Goal: Information Seeking & Learning: Learn about a topic

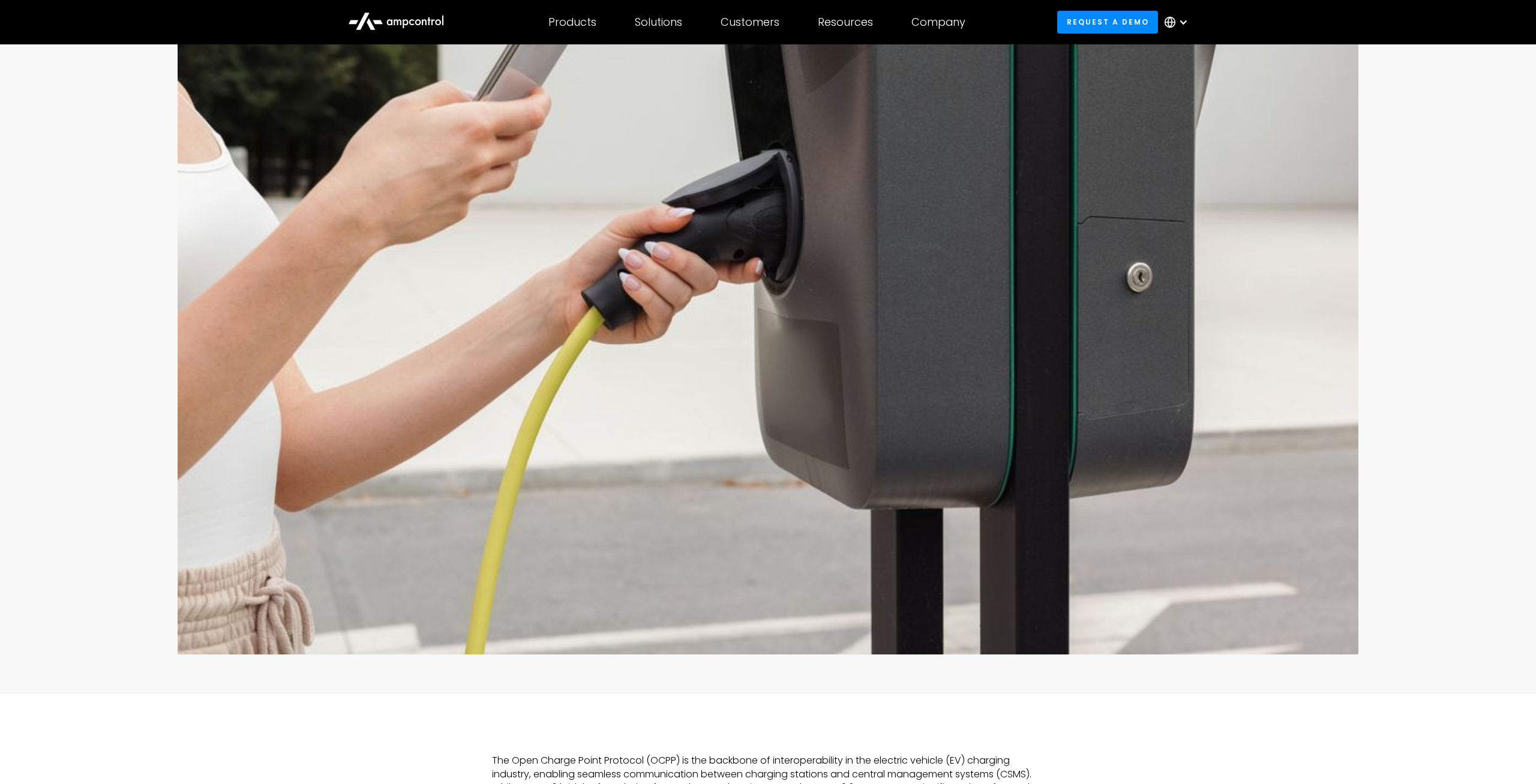
scroll to position [795, 0]
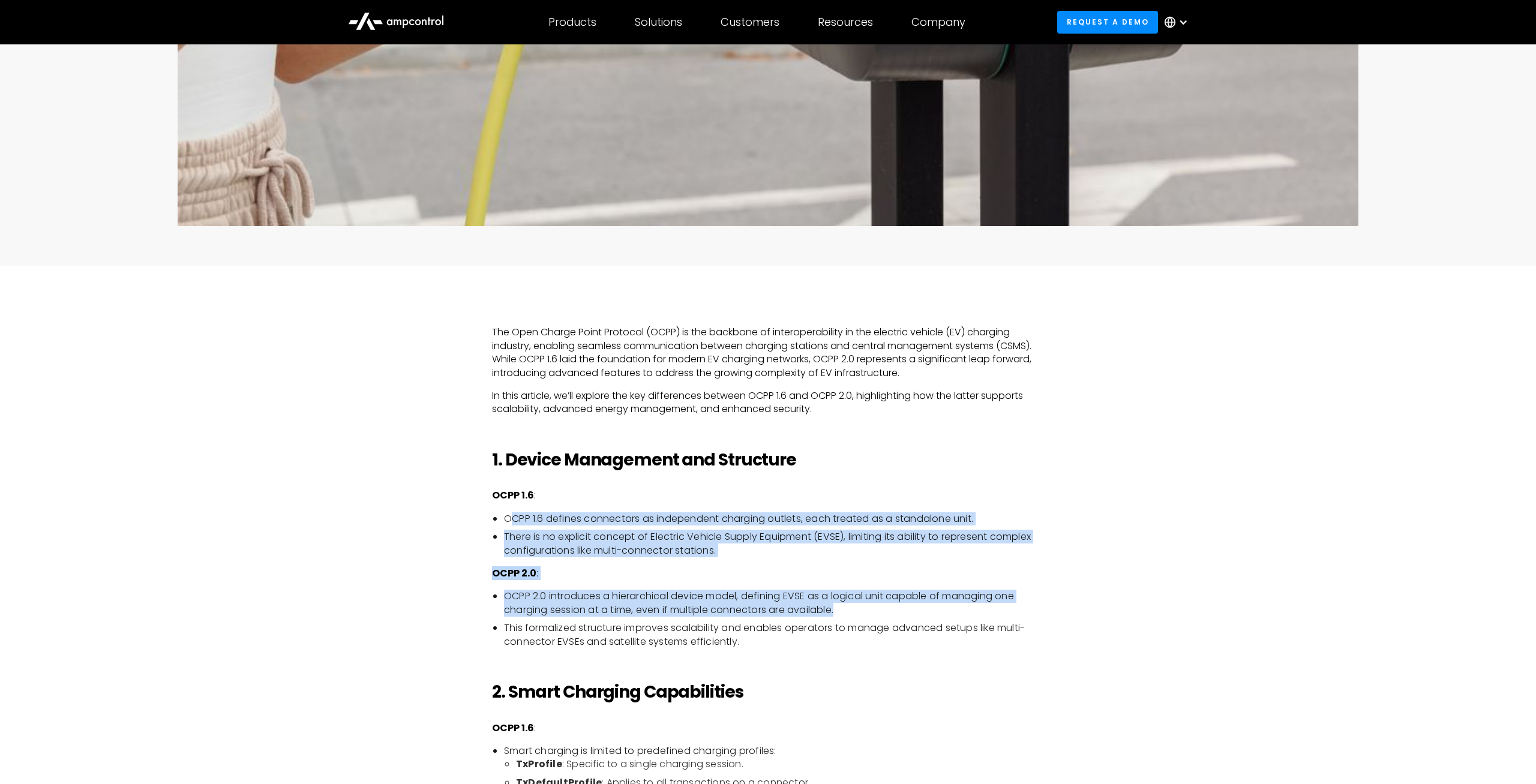
drag, startPoint x: 510, startPoint y: 522, endPoint x: 928, endPoint y: 607, distance: 426.6
click at [928, 557] on ul "OCPP 1.6 defines connectors as independent charging outlets, each treated as a …" at bounding box center [767, 535] width 552 height 45
click at [1025, 546] on li "There is no explicit concept of Electric Vehicle Supply Equipment (EVSE), limit…" at bounding box center [773, 543] width 540 height 27
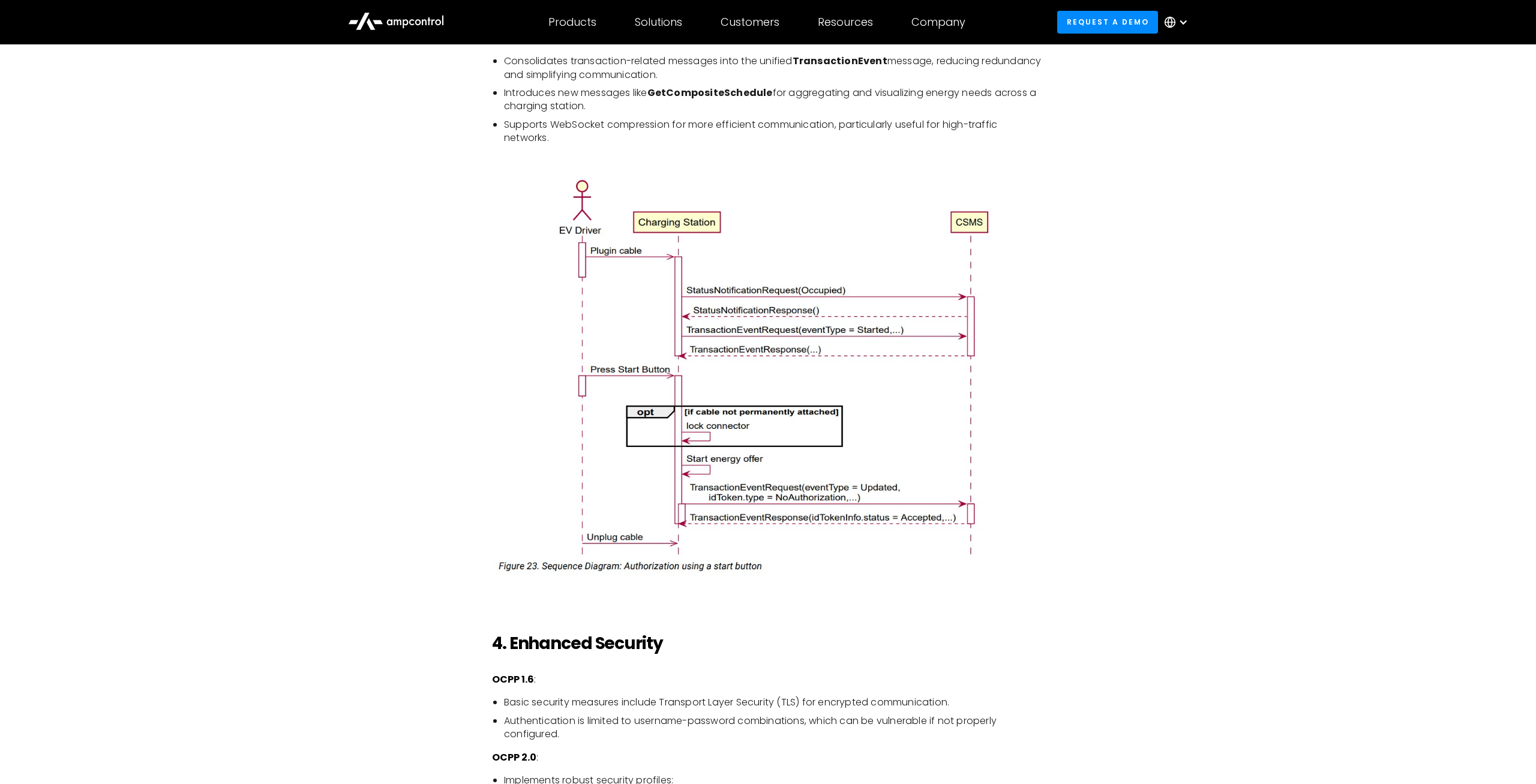
scroll to position [1835, 0]
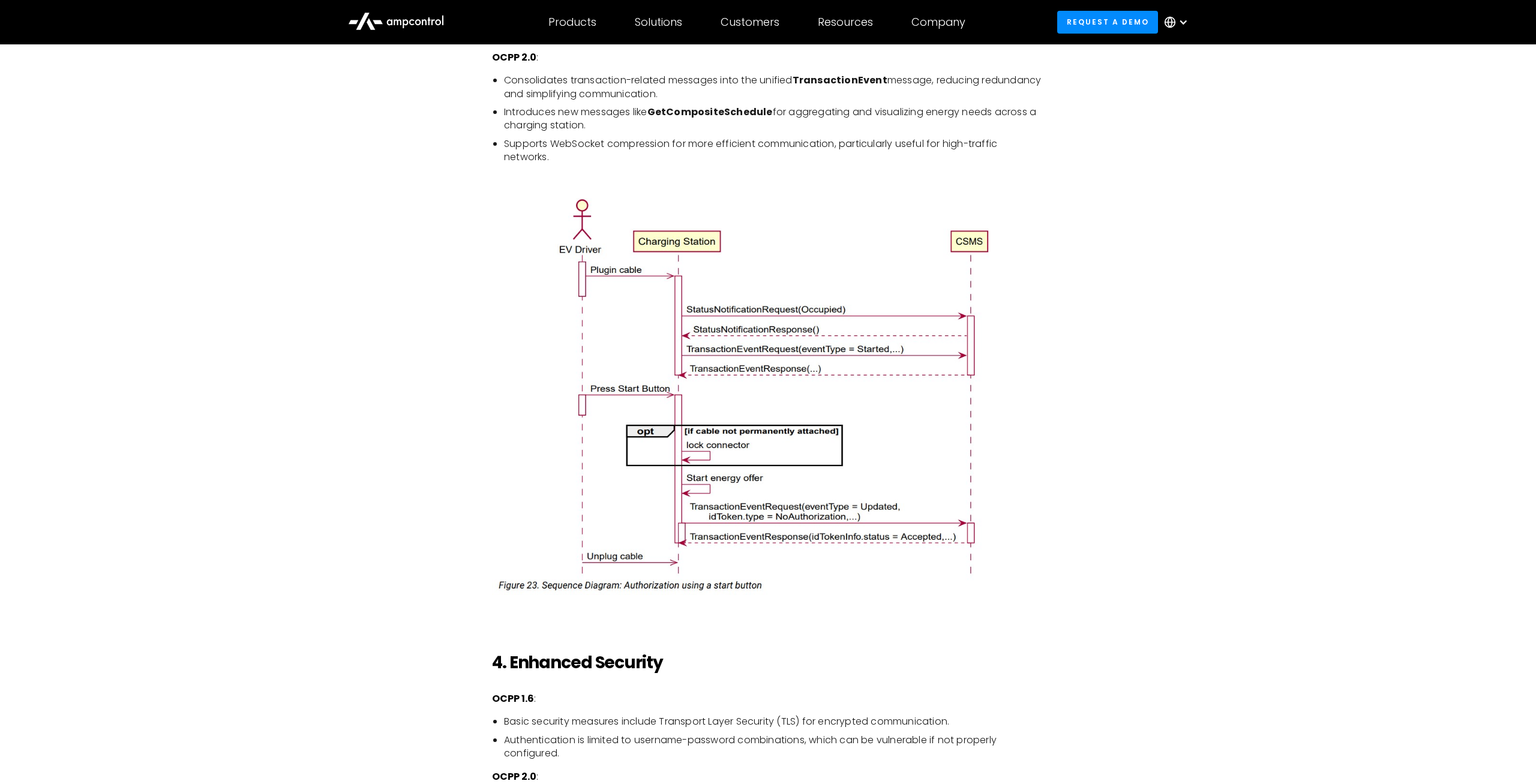
drag, startPoint x: 783, startPoint y: 117, endPoint x: 1060, endPoint y: 127, distance: 277.2
click at [1044, 127] on ul "Consolidates transaction-related messages into the unified TransactionEvent mes…" at bounding box center [767, 119] width 552 height 90
click at [1060, 127] on div "The Open Charge Point Protocol (OCPP) is the backbone of interoperability in th…" at bounding box center [768, 483] width 864 height 2394
click at [266, 395] on div "The Open Charge Point Protocol (OCPP) is the backbone of interoperability in th…" at bounding box center [768, 485] width 1536 height 2519
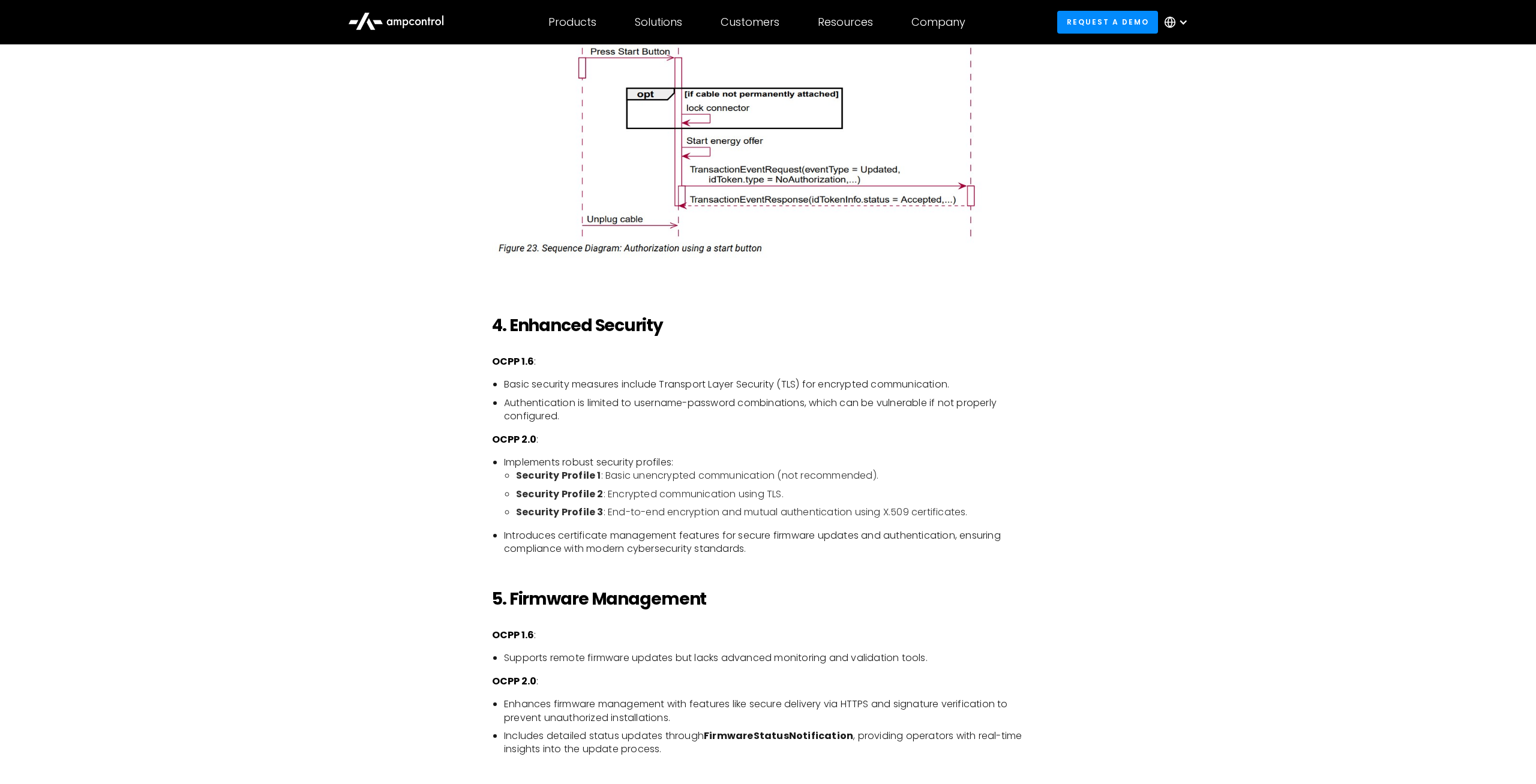
scroll to position [2202, 0]
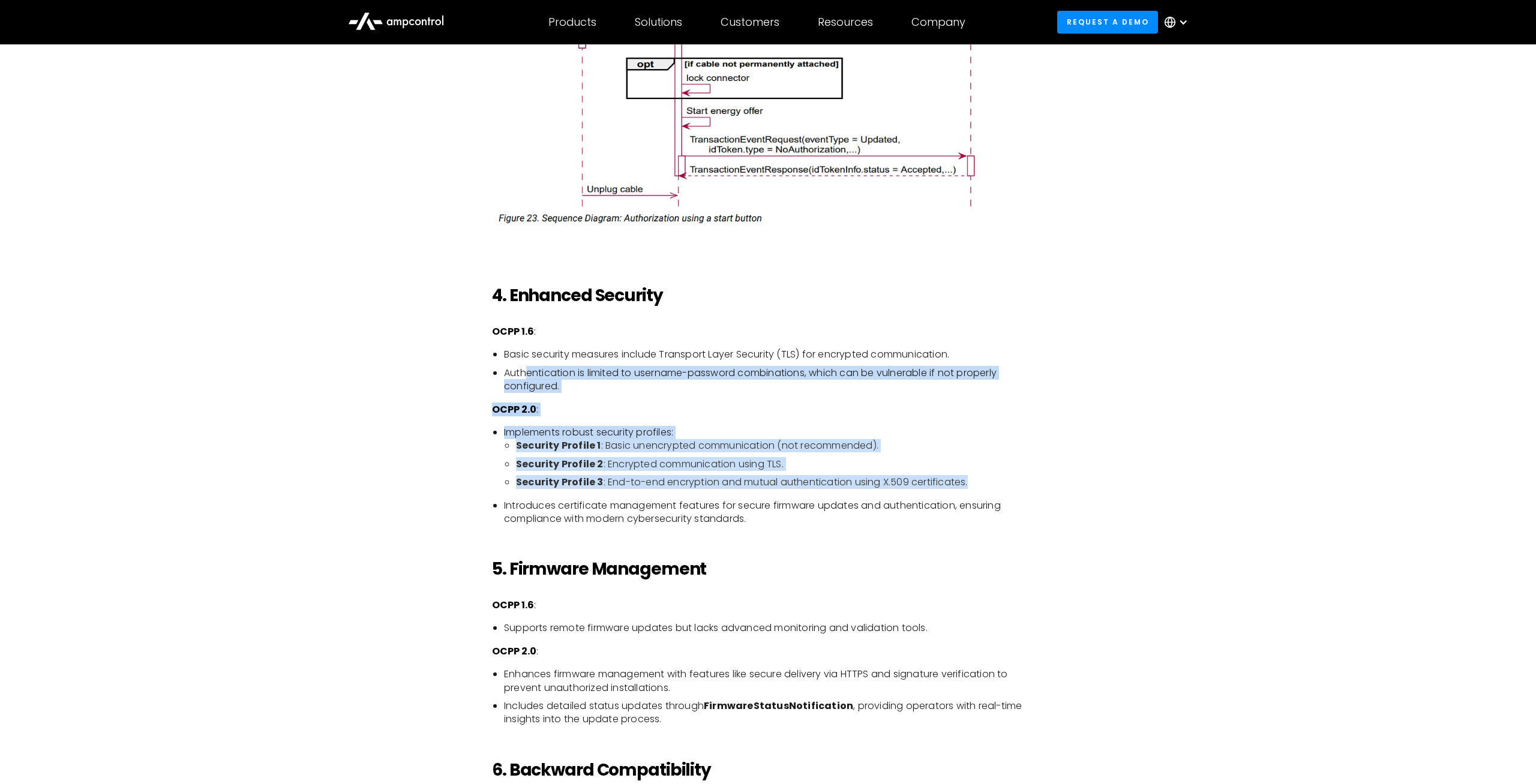
drag, startPoint x: 529, startPoint y: 384, endPoint x: 978, endPoint y: 491, distance: 461.6
click at [978, 393] on ul "Basic security measures include Transport Layer Security (TLS) for encrypted co…" at bounding box center [767, 370] width 552 height 45
click at [978, 489] on li "Security Profile 3 : End-to-end encryption and mutual authentication using X.50…" at bounding box center [780, 482] width 528 height 13
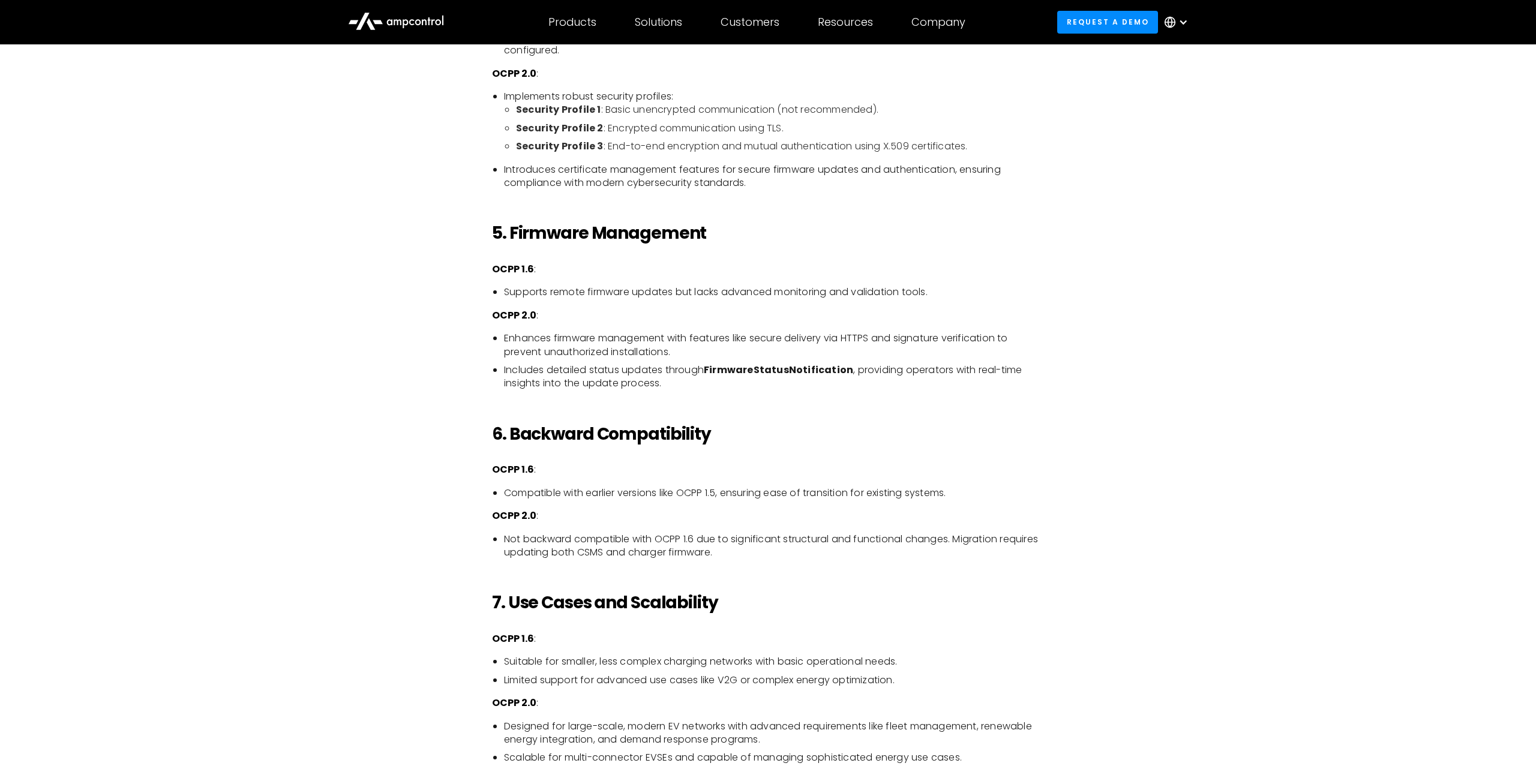
scroll to position [2569, 0]
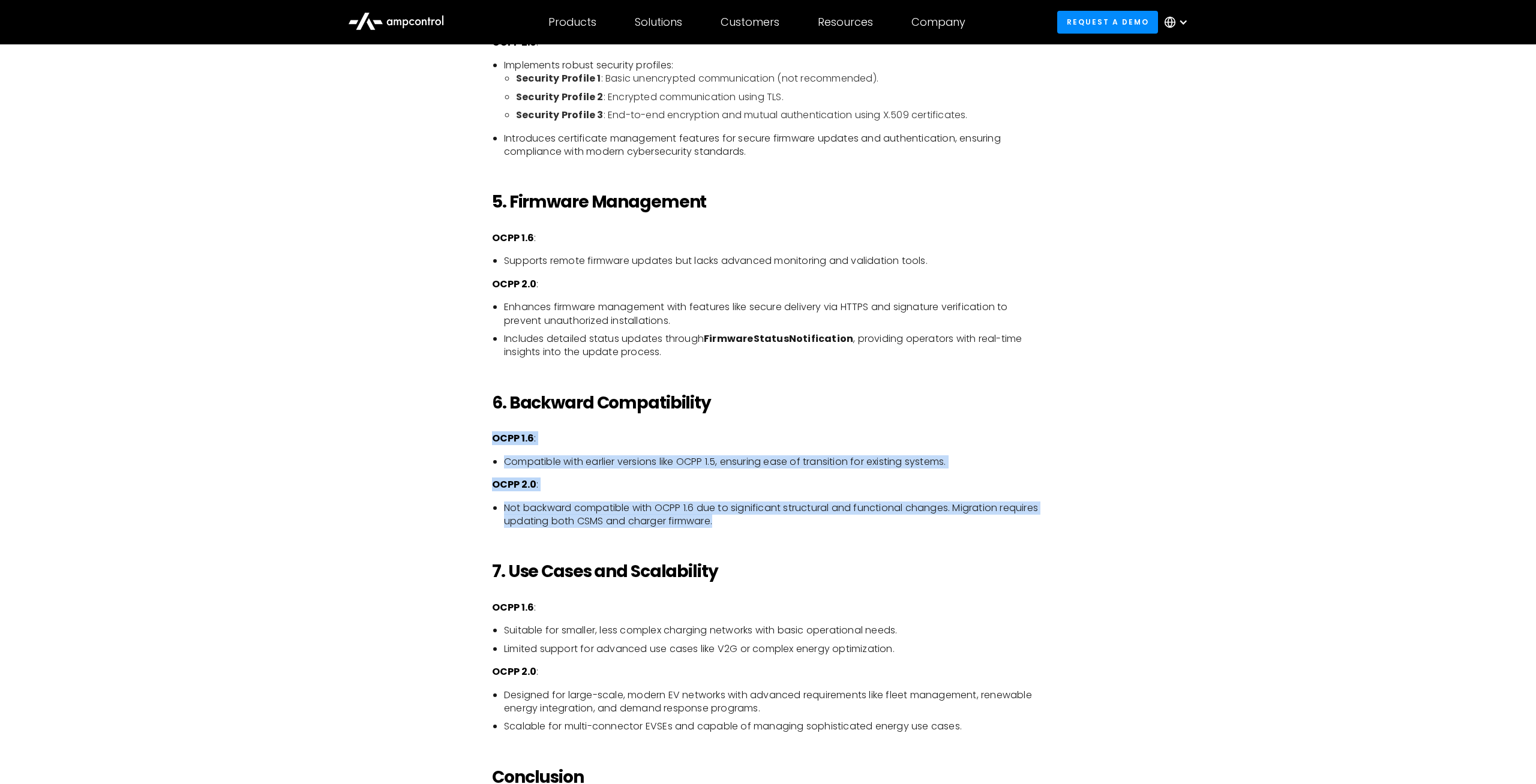
drag, startPoint x: 490, startPoint y: 452, endPoint x: 860, endPoint y: 543, distance: 381.0
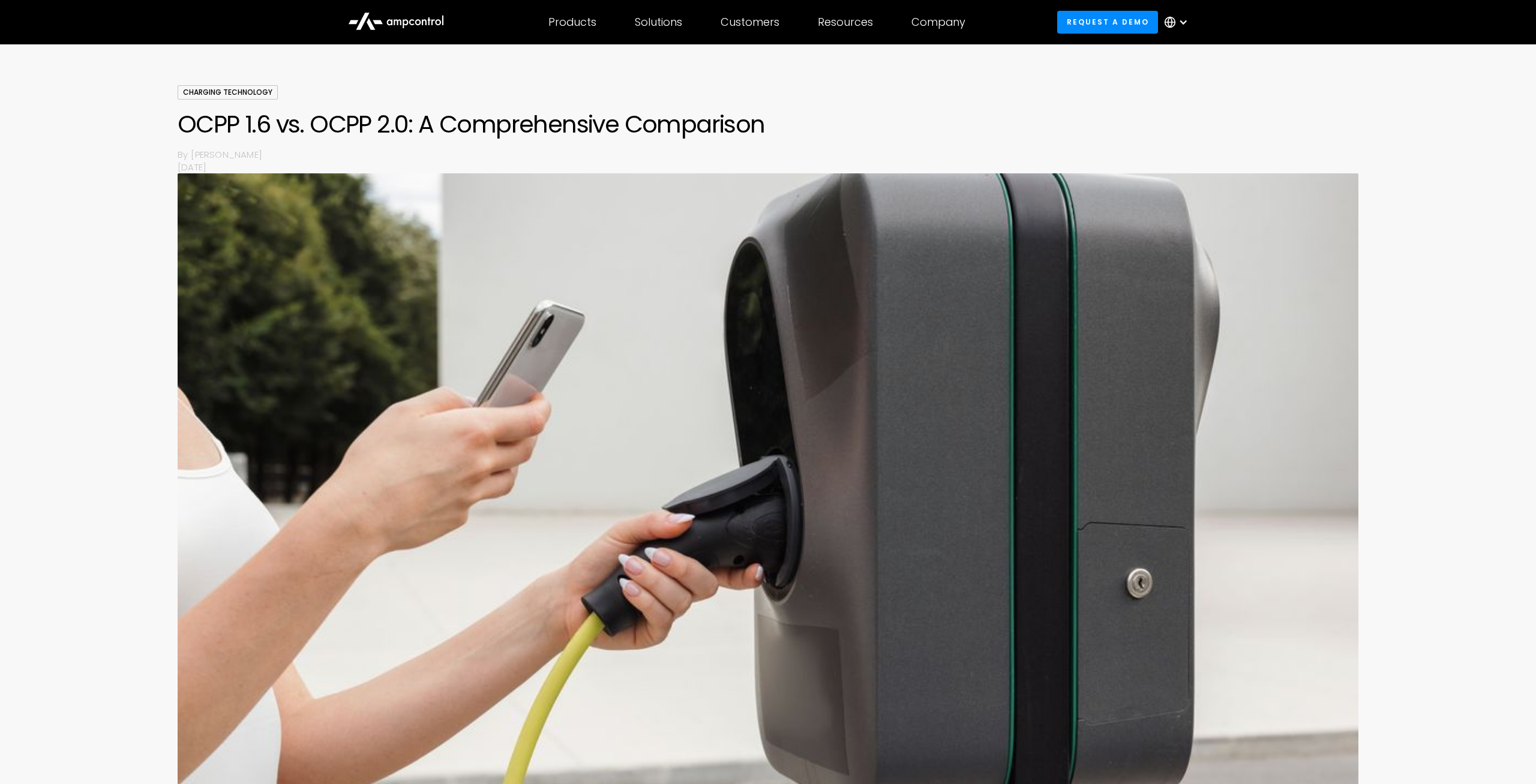
scroll to position [0, 0]
